Goal: Find specific page/section: Find specific page/section

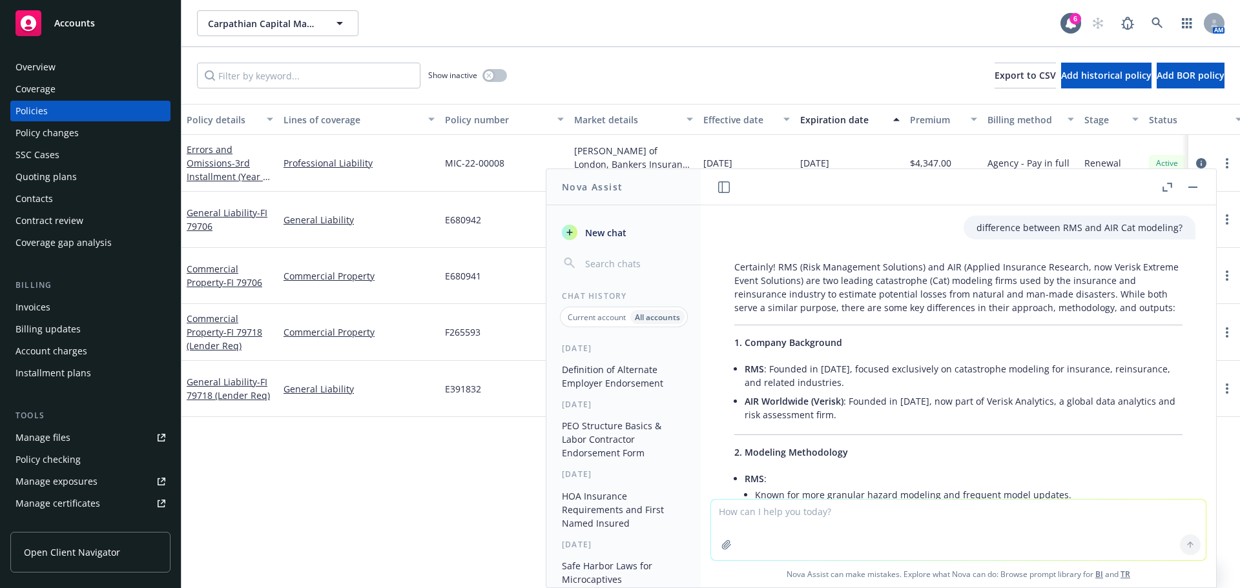
scroll to position [213, 0]
